Goal: Task Accomplishment & Management: Manage account settings

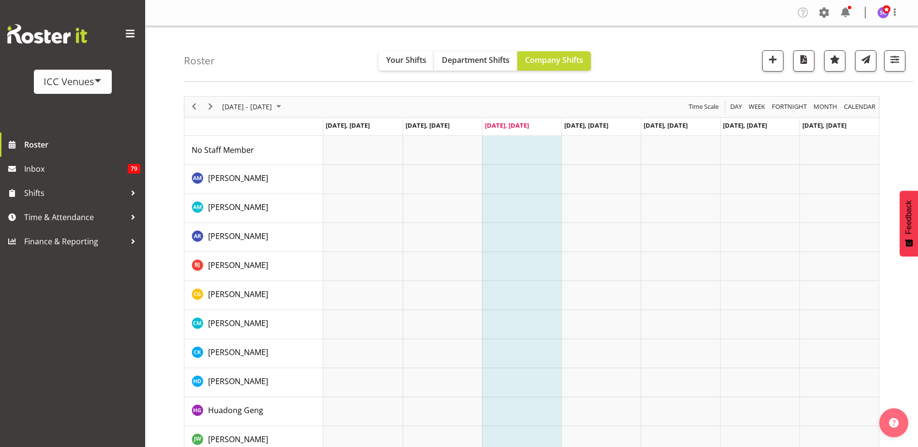
scroll to position [48, 0]
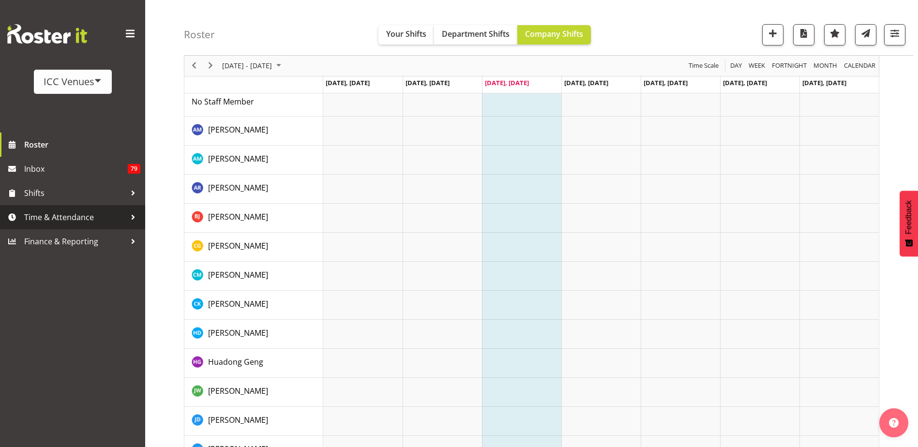
click at [129, 218] on div at bounding box center [133, 217] width 15 height 15
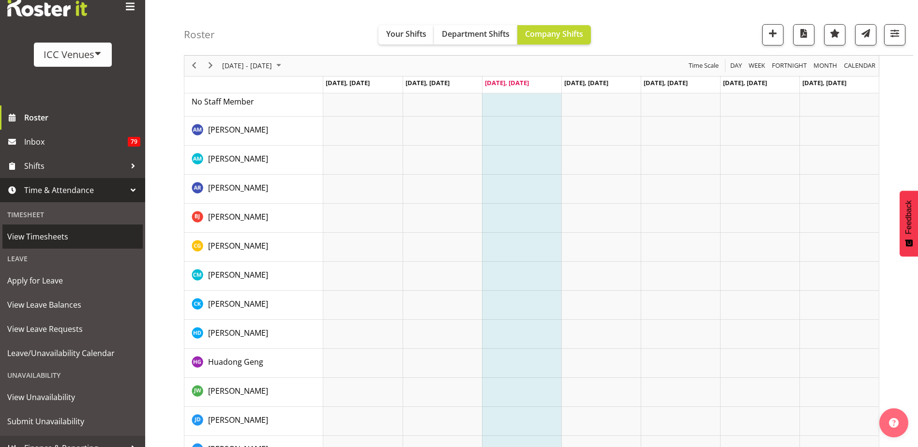
scroll to position [40, 0]
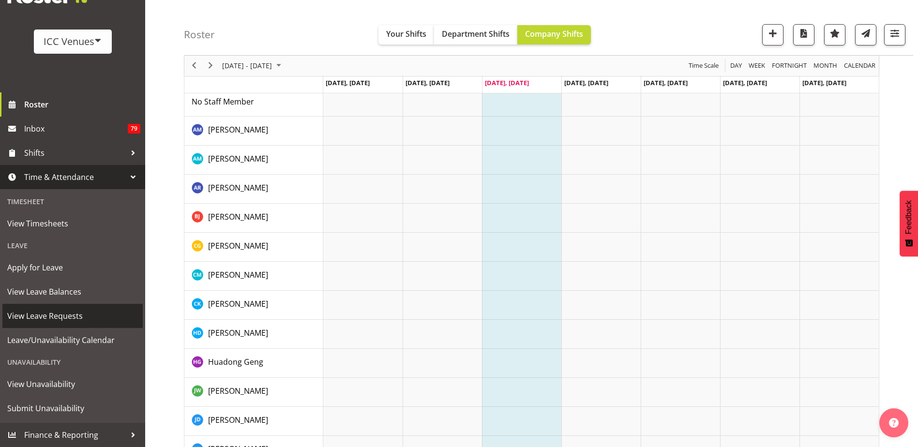
click at [87, 314] on span "View Leave Requests" at bounding box center [72, 316] width 131 height 15
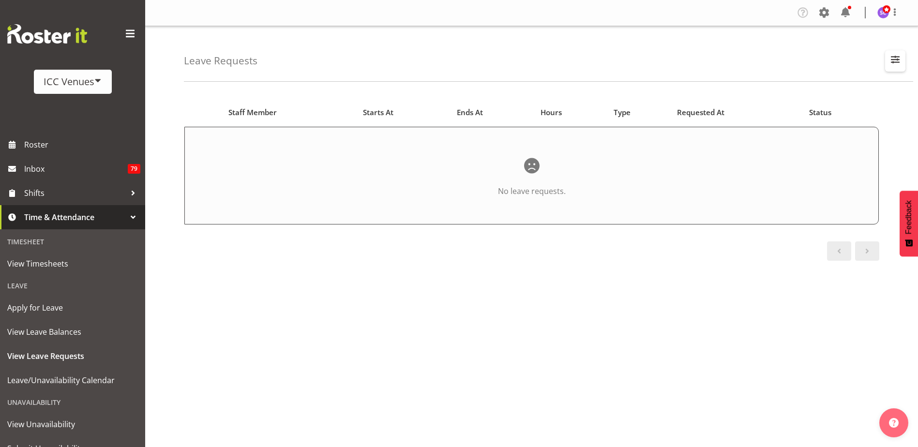
click at [896, 61] on span "button" at bounding box center [895, 59] width 13 height 13
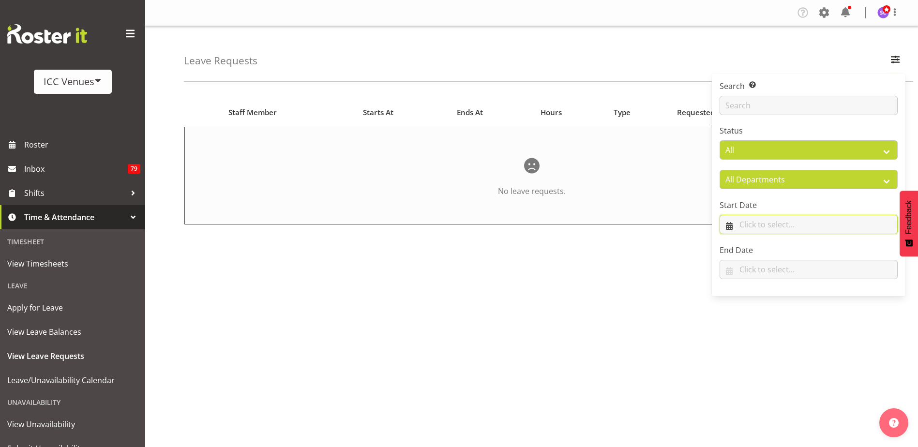
click at [827, 224] on input "text" at bounding box center [808, 224] width 178 height 19
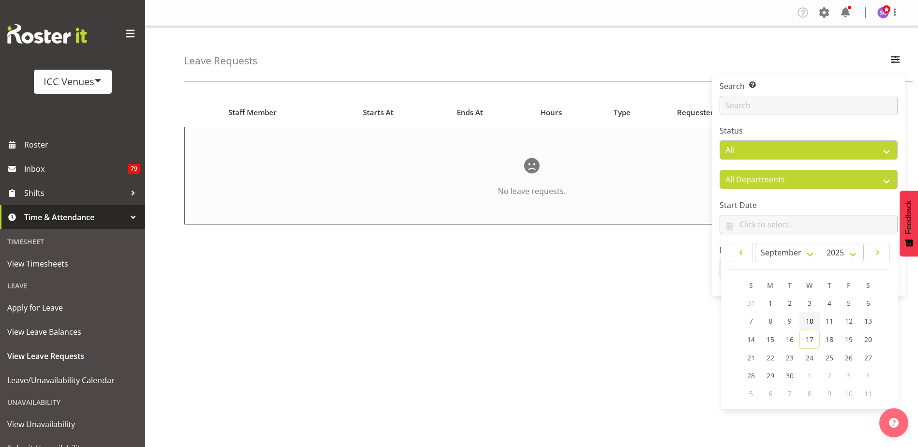
click at [807, 322] on span "10" at bounding box center [809, 320] width 8 height 9
type input "10/09/2025"
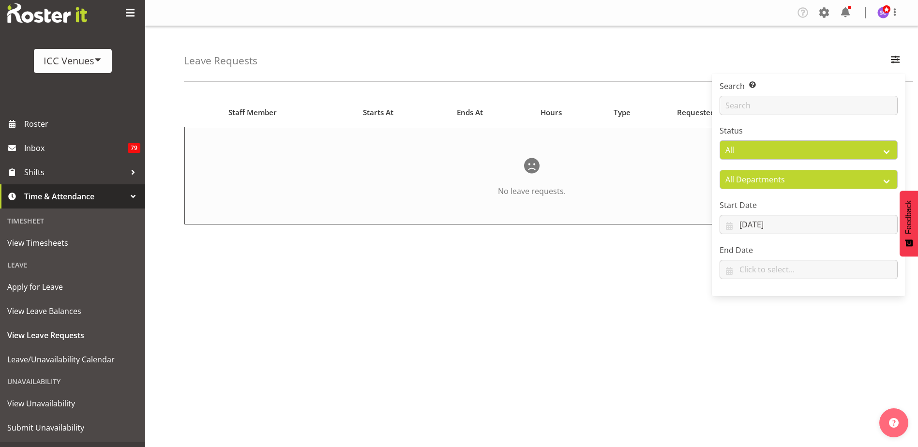
scroll to position [40, 0]
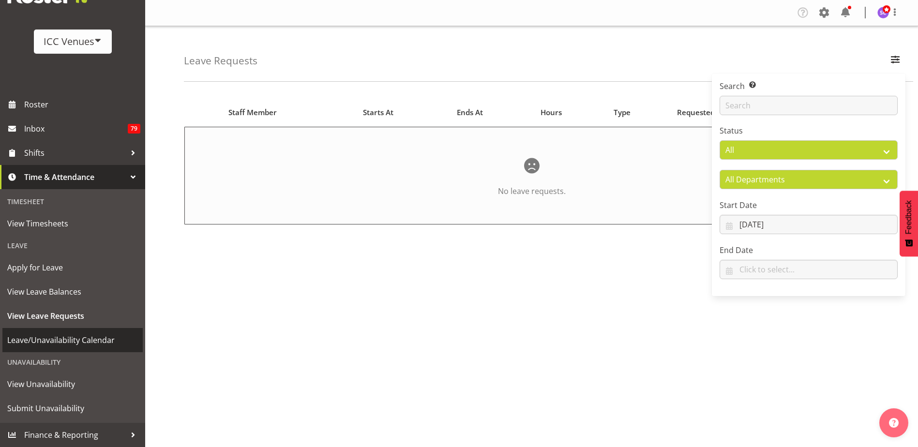
click at [68, 345] on span "Leave/Unavailability Calendar" at bounding box center [72, 340] width 131 height 15
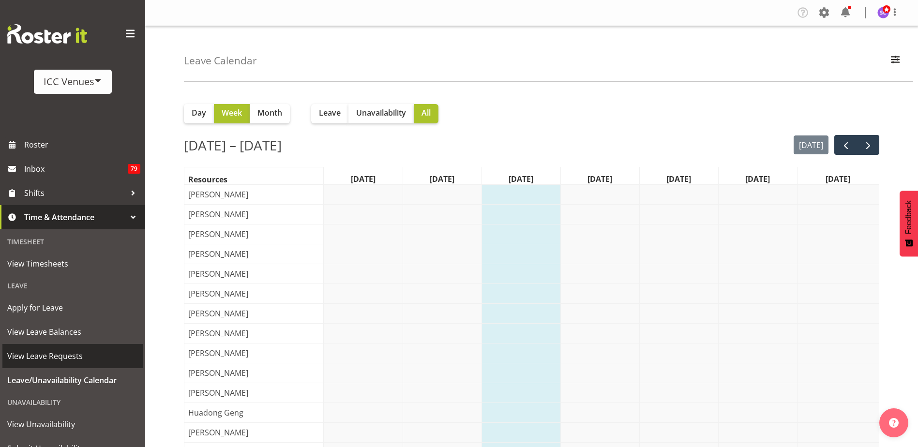
click at [78, 353] on span "View Leave Requests" at bounding box center [72, 356] width 131 height 15
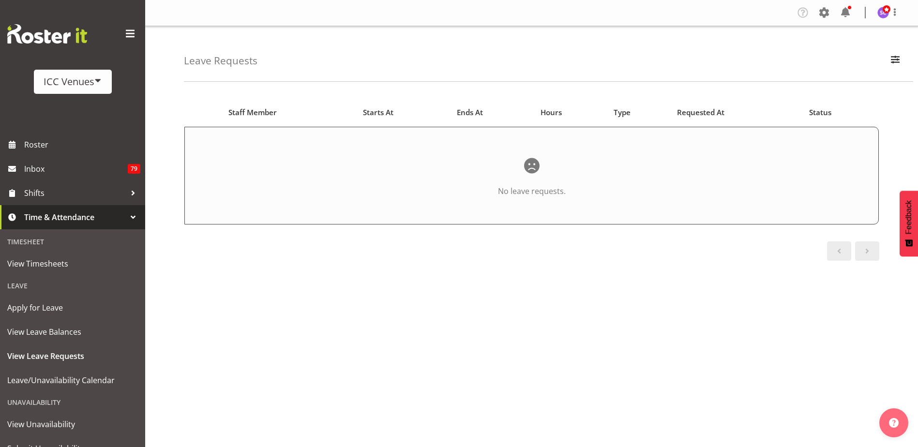
click at [94, 78] on span at bounding box center [98, 80] width 8 height 8
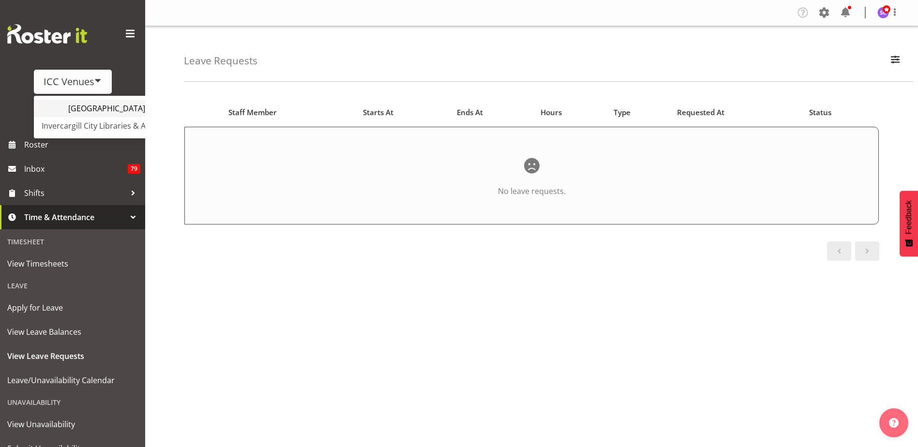
click at [89, 111] on link "[GEOGRAPHIC_DATA]" at bounding box center [114, 108] width 161 height 17
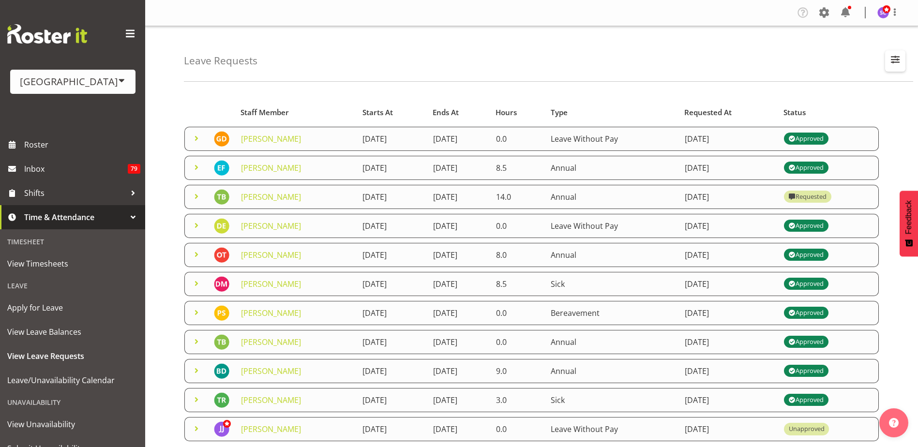
click at [901, 64] on span "button" at bounding box center [895, 59] width 13 height 13
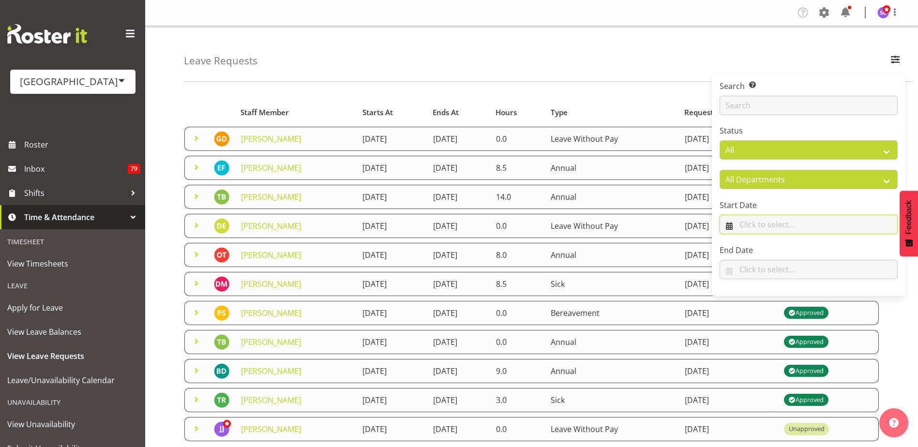
click at [774, 223] on input "text" at bounding box center [808, 224] width 178 height 19
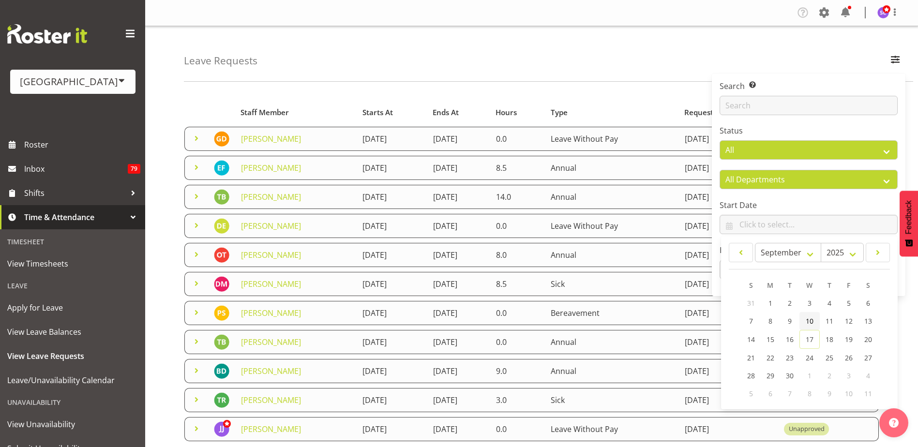
click at [808, 323] on span "10" at bounding box center [809, 320] width 8 height 9
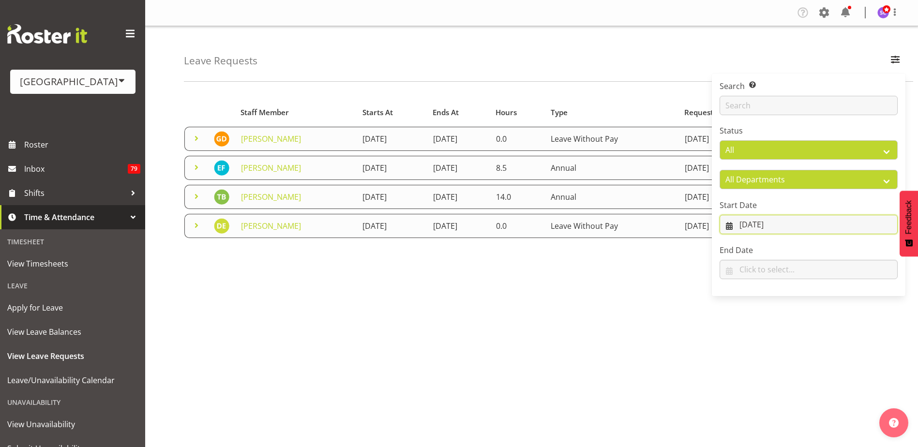
click at [797, 224] on input "10/09/2025" at bounding box center [808, 224] width 178 height 19
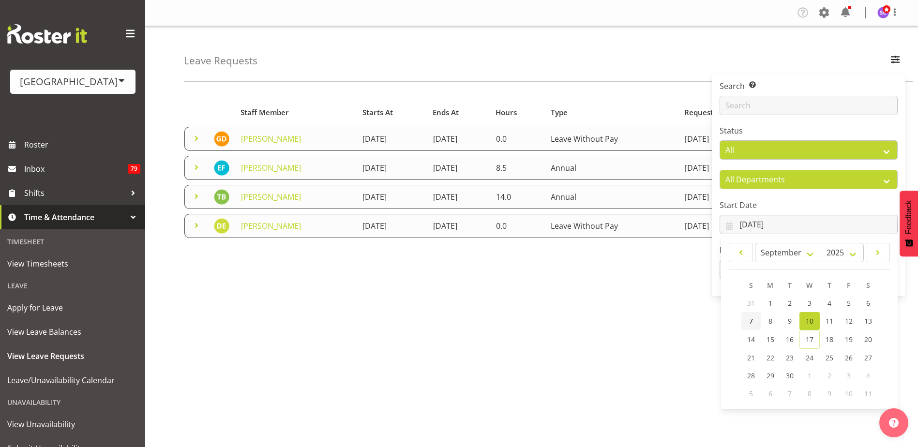
click at [749, 320] on span "7" at bounding box center [751, 320] width 4 height 9
type input "07/09/2025"
click at [551, 281] on div "Starts At Type Requested At Status Staff Member Starts At Ends At Hours Type Re…" at bounding box center [551, 282] width 734 height 387
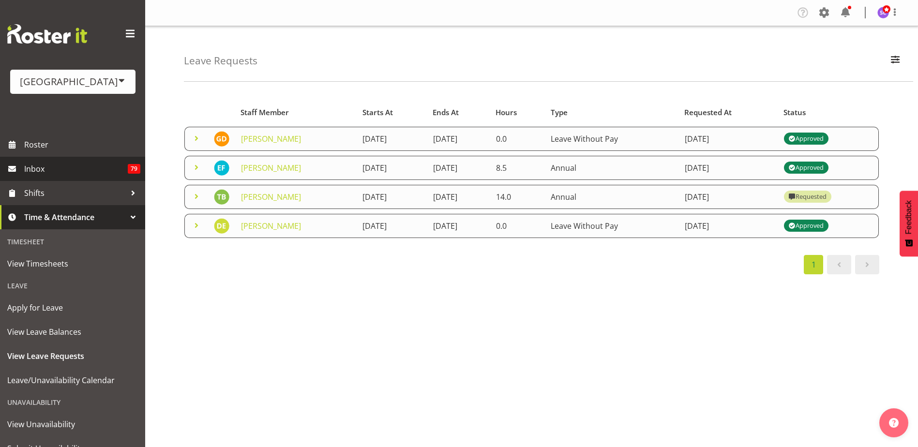
click at [51, 165] on span "Inbox" at bounding box center [76, 169] width 104 height 15
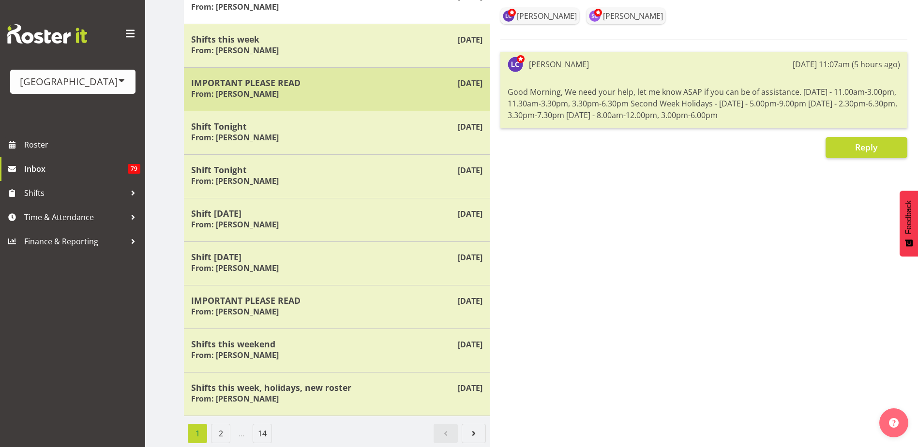
scroll to position [159, 0]
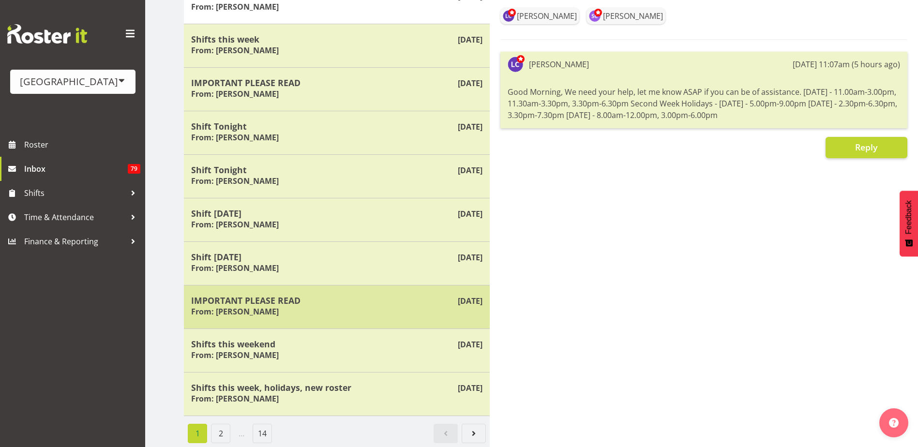
click at [371, 298] on div "IMPORTANT PLEASE READ From: Laurie Cook" at bounding box center [336, 307] width 291 height 24
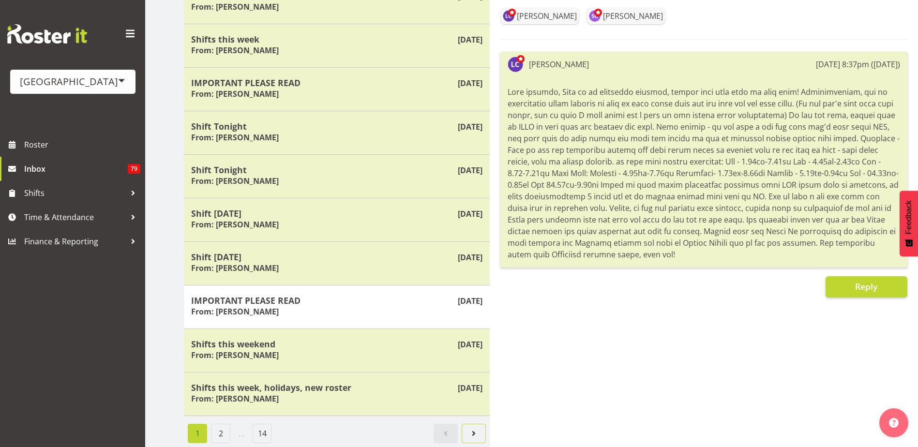
click at [466, 429] on link "Next page" at bounding box center [473, 433] width 24 height 19
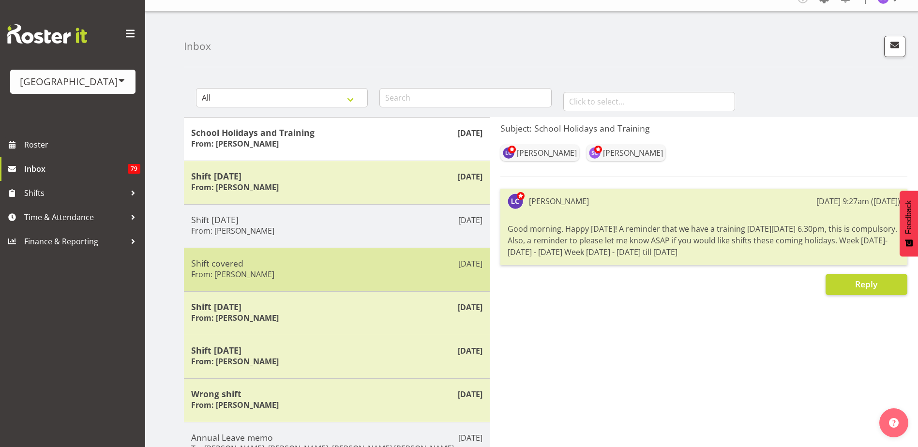
scroll to position [14, 0]
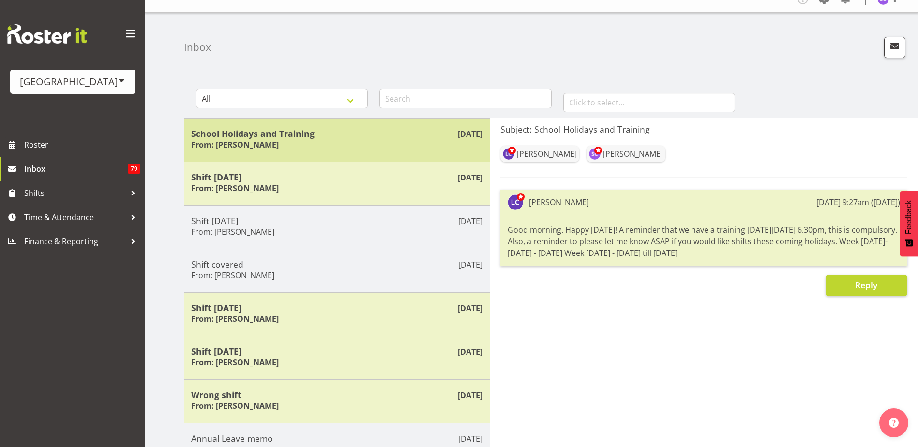
click at [344, 140] on div "School Holidays and Training From: Laurie Cook" at bounding box center [336, 140] width 291 height 24
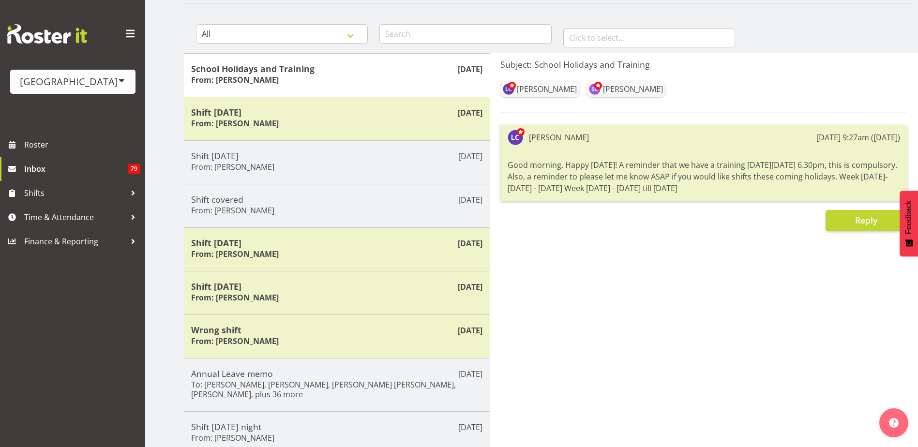
scroll to position [72, 0]
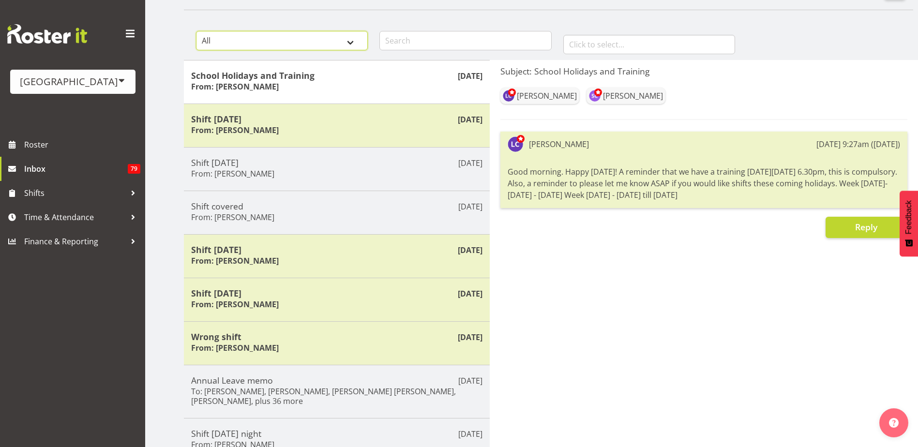
click at [356, 39] on select "All General Shift Offers Shift Swap Offers Leave Requests" at bounding box center [282, 40] width 172 height 19
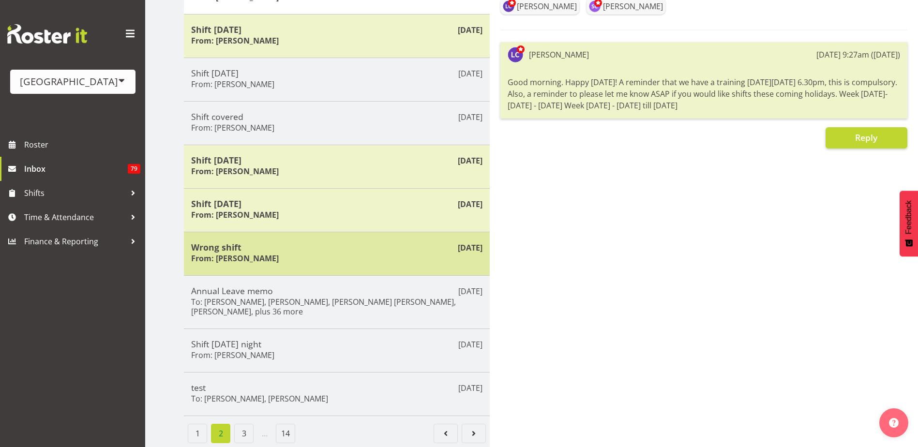
scroll to position [168, 0]
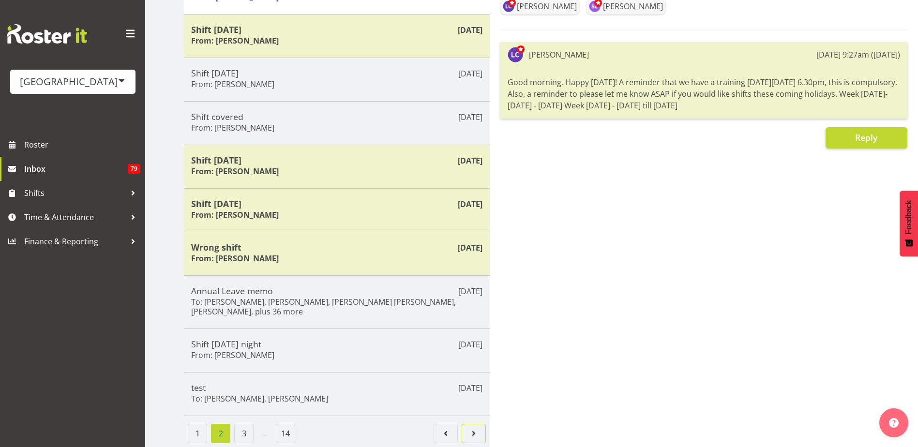
click at [473, 428] on span "Page 3." at bounding box center [474, 434] width 12 height 12
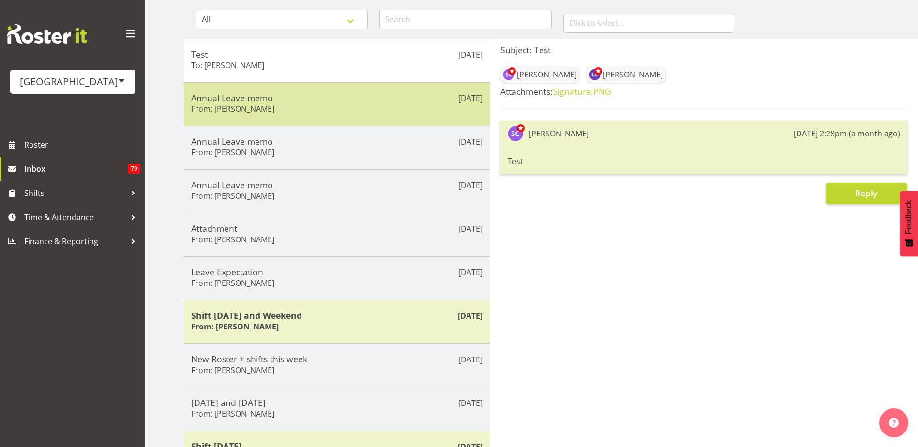
scroll to position [0, 0]
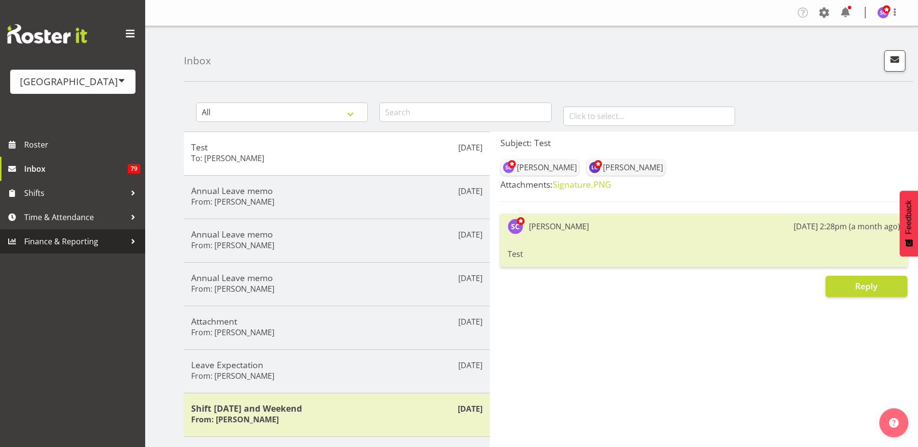
click at [128, 240] on div at bounding box center [133, 241] width 15 height 15
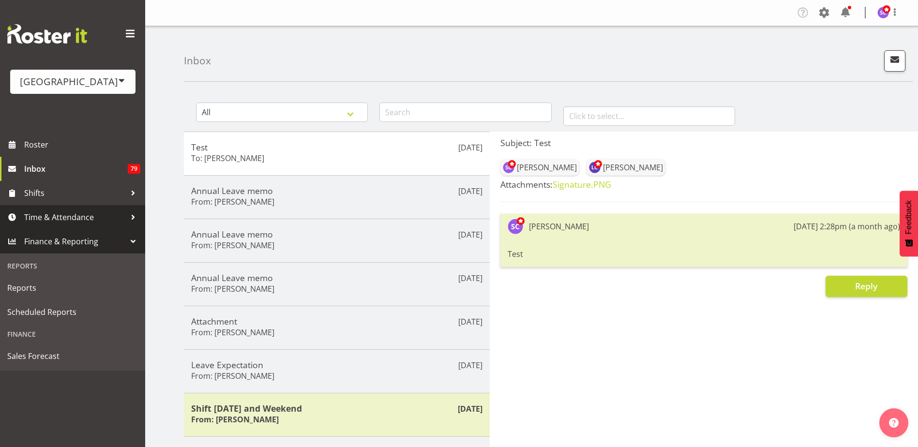
click at [129, 221] on div at bounding box center [133, 217] width 15 height 15
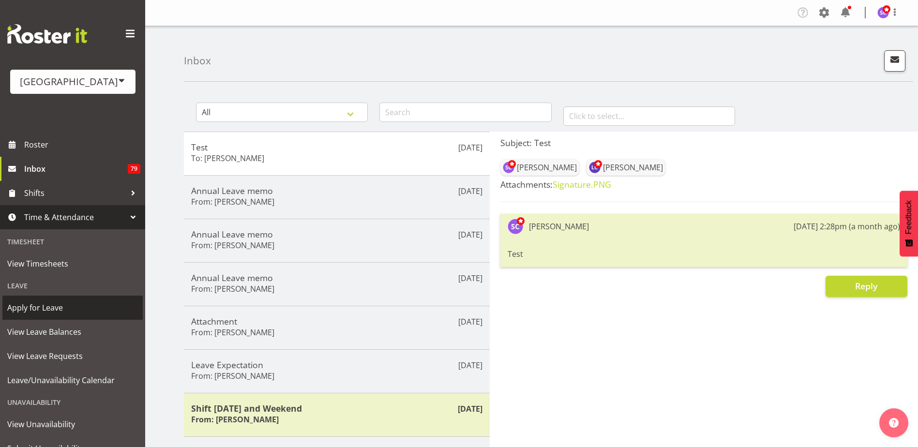
click at [62, 308] on span "Apply for Leave" at bounding box center [72, 307] width 131 height 15
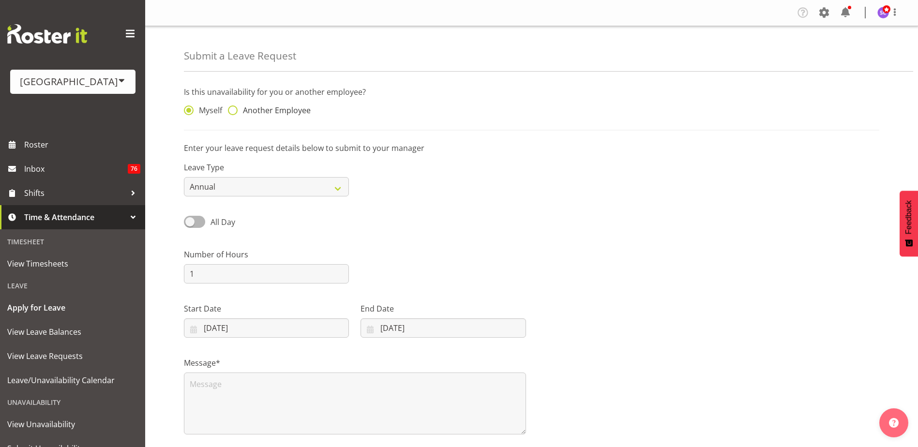
click at [267, 115] on span "Another Employee" at bounding box center [273, 110] width 73 height 10
click at [234, 114] on input "Another Employee" at bounding box center [231, 110] width 6 height 6
radio input "true"
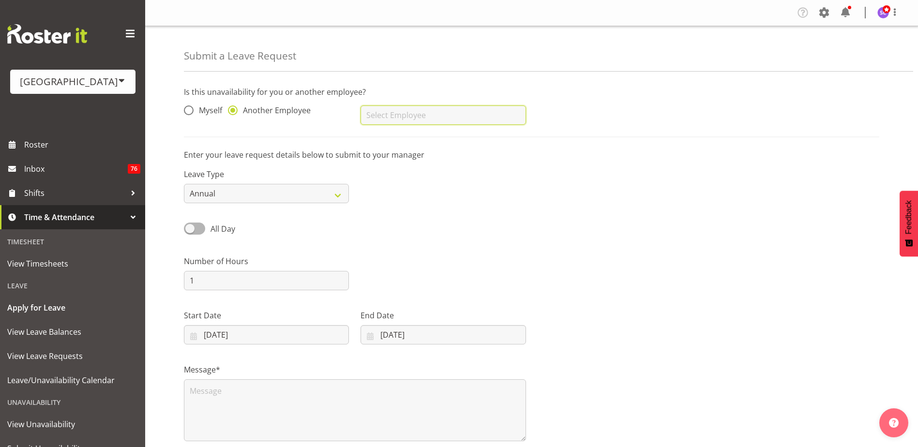
click at [435, 119] on input "text" at bounding box center [442, 114] width 165 height 19
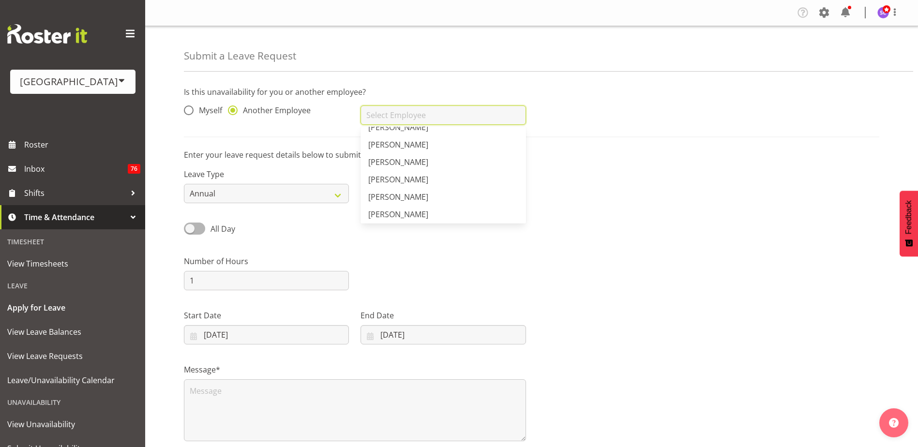
scroll to position [822, 0]
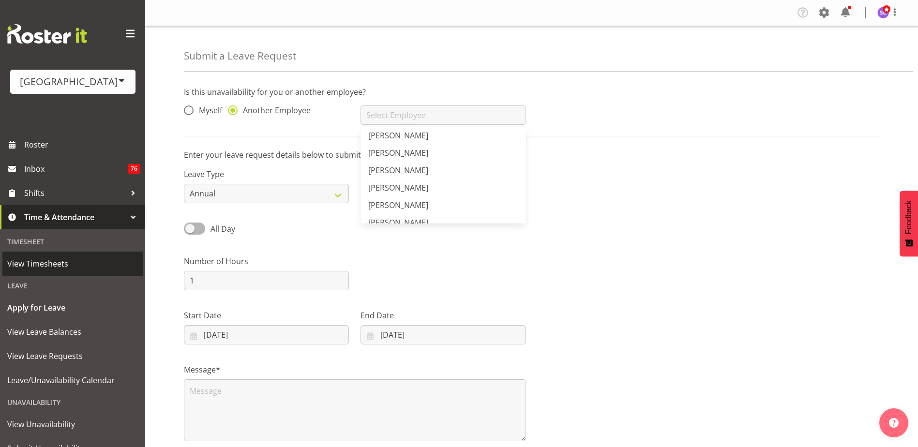
click at [57, 267] on span "View Timesheets" at bounding box center [72, 263] width 131 height 15
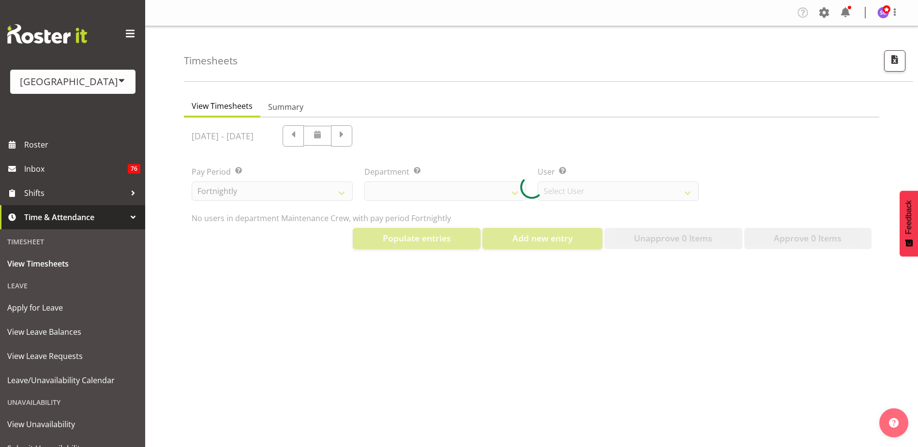
select select "919"
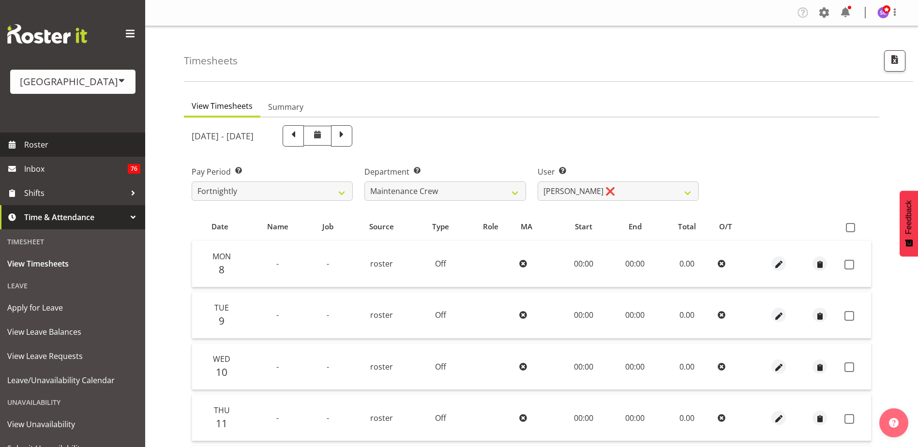
click at [47, 136] on link "Roster" at bounding box center [72, 145] width 145 height 24
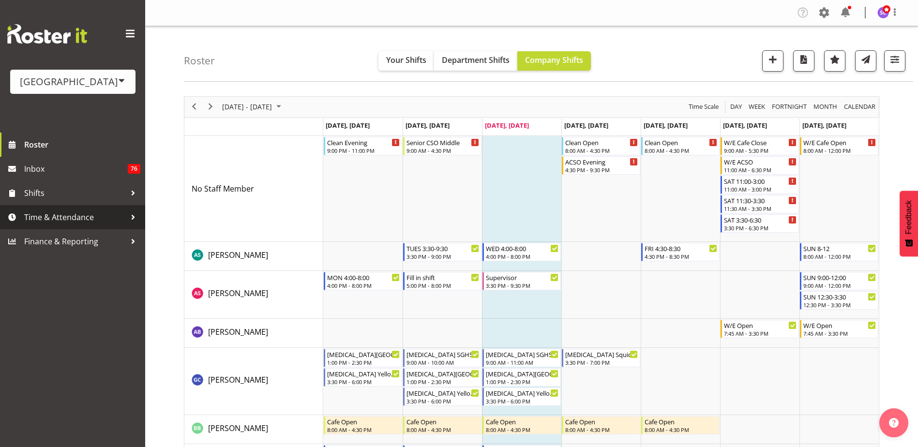
click at [124, 218] on span "Time & Attendance" at bounding box center [75, 217] width 102 height 15
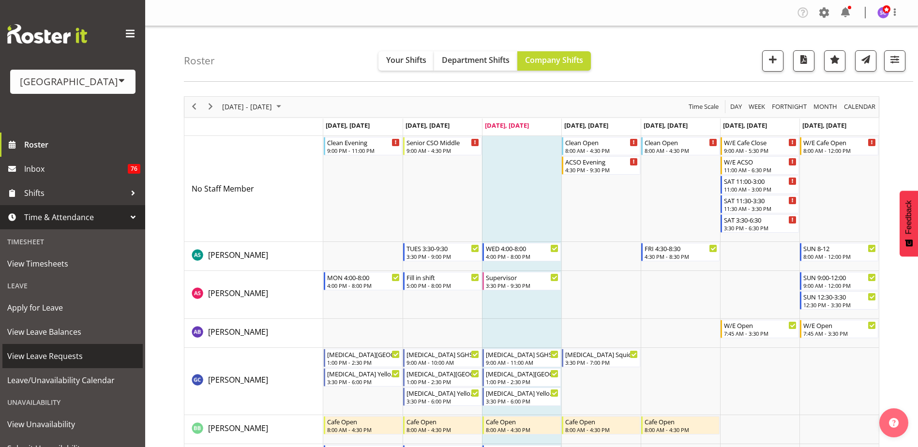
click at [65, 356] on span "View Leave Requests" at bounding box center [72, 356] width 131 height 15
